Goal: Submit feedback/report problem

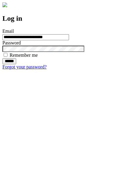
type input "**********"
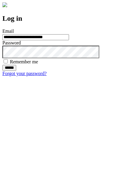
click at [16, 71] on input "******" at bounding box center [9, 68] width 14 height 6
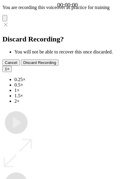
type input "**********"
